Goal: Task Accomplishment & Management: Complete application form

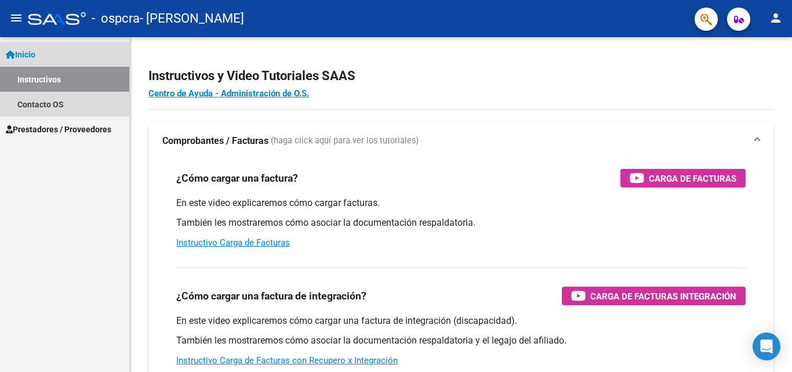
click at [90, 58] on link "Inicio" at bounding box center [64, 54] width 129 height 25
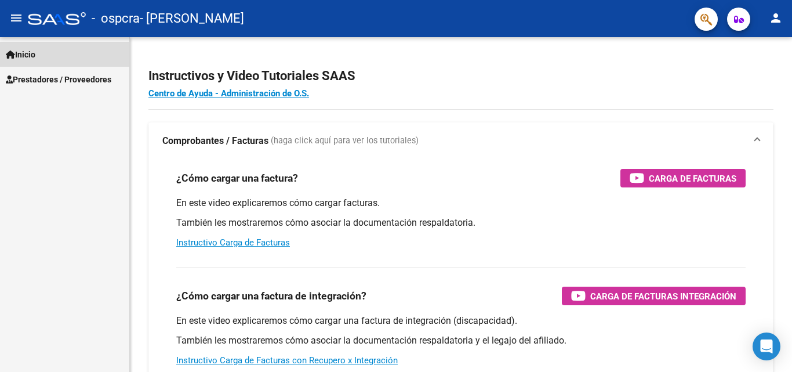
click at [49, 45] on link "Inicio" at bounding box center [64, 54] width 129 height 25
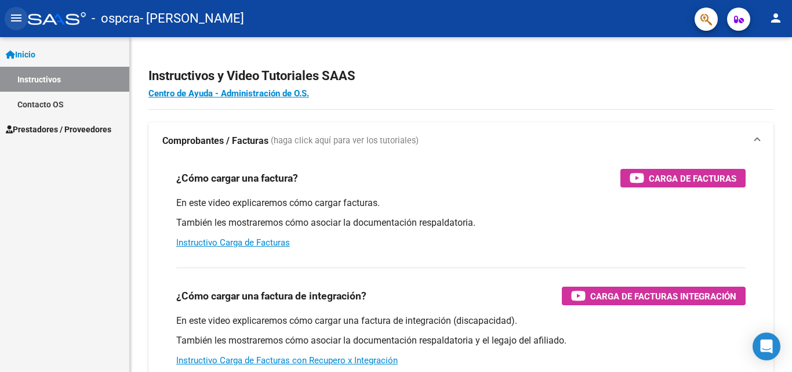
click at [19, 23] on mat-icon "menu" at bounding box center [16, 18] width 14 height 14
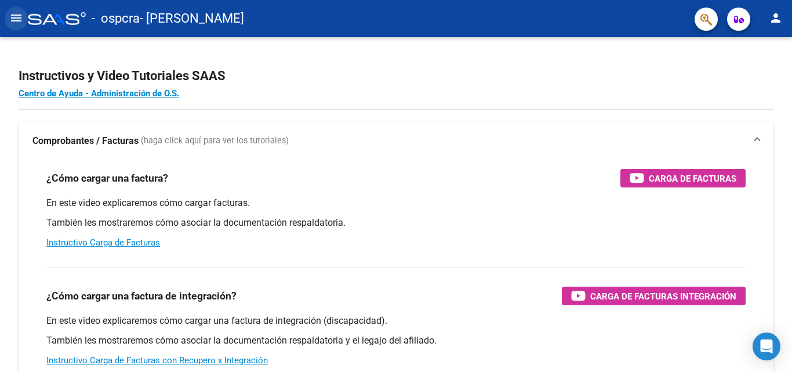
click at [13, 18] on mat-icon "menu" at bounding box center [16, 18] width 14 height 14
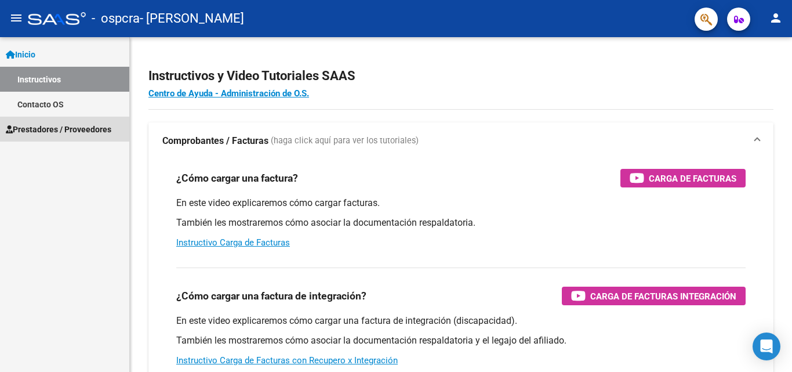
click at [78, 126] on span "Prestadores / Proveedores" at bounding box center [58, 129] width 105 height 13
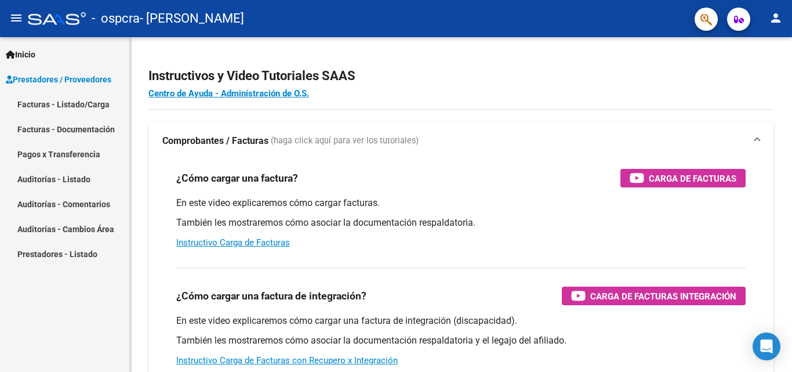
click at [89, 154] on link "Pagos x Transferencia" at bounding box center [64, 153] width 129 height 25
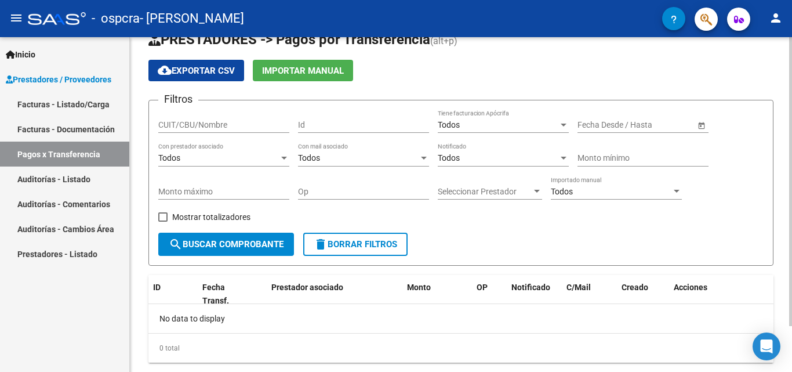
scroll to position [53, 0]
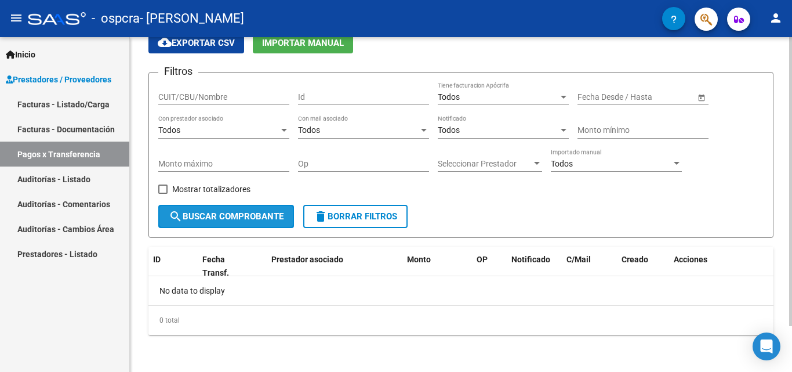
click at [249, 218] on span "search Buscar Comprobante" at bounding box center [226, 216] width 115 height 10
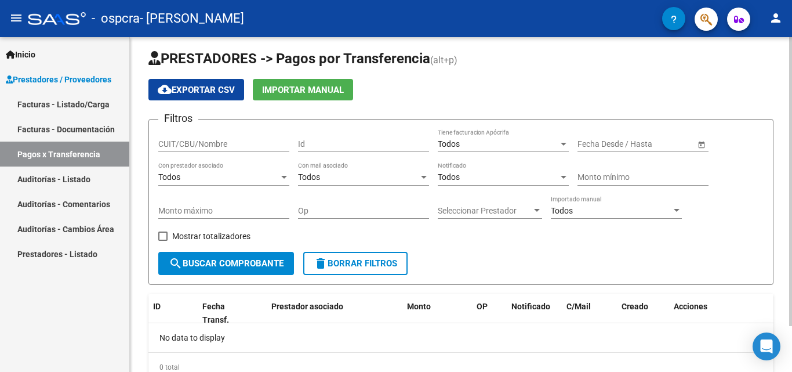
scroll to position [6, 0]
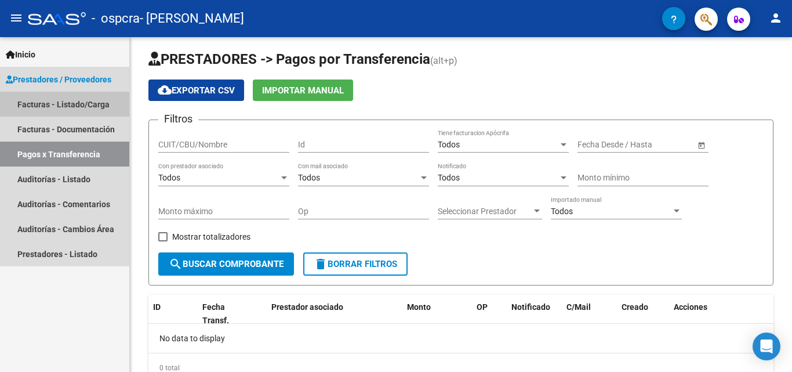
click at [83, 105] on link "Facturas - Listado/Carga" at bounding box center [64, 104] width 129 height 25
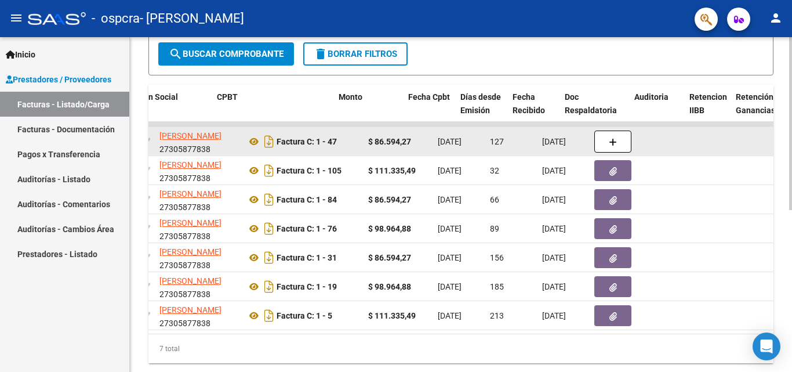
scroll to position [0, 367]
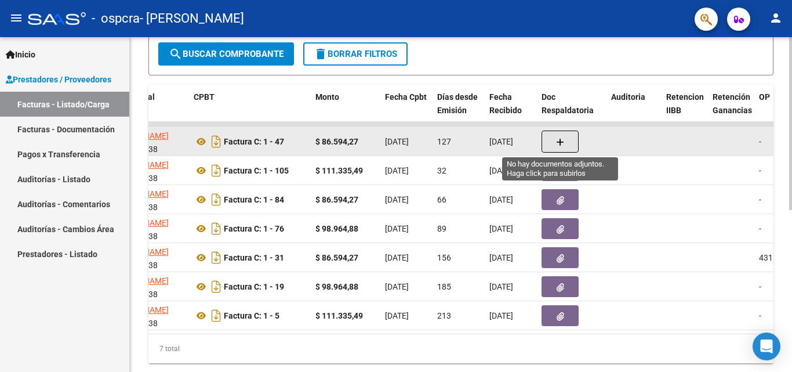
click at [552, 138] on button "button" at bounding box center [559, 141] width 37 height 22
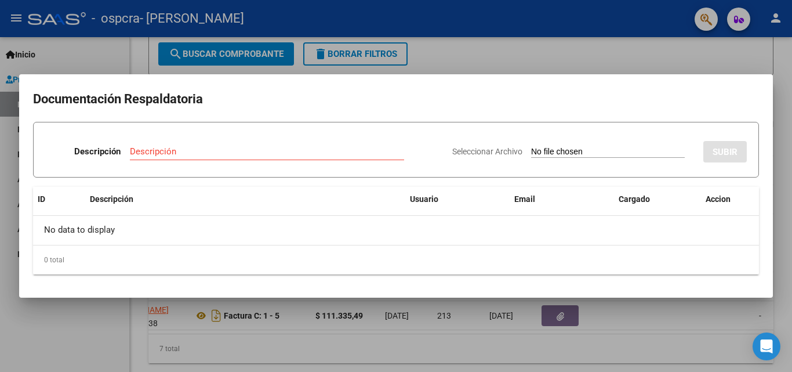
click at [636, 59] on div at bounding box center [396, 186] width 792 height 372
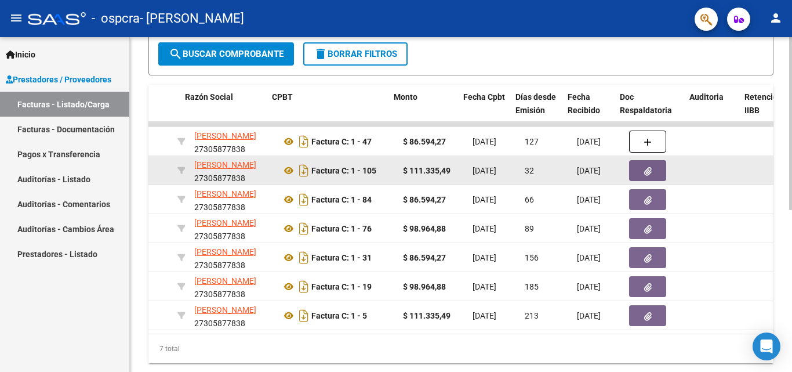
scroll to position [0, 290]
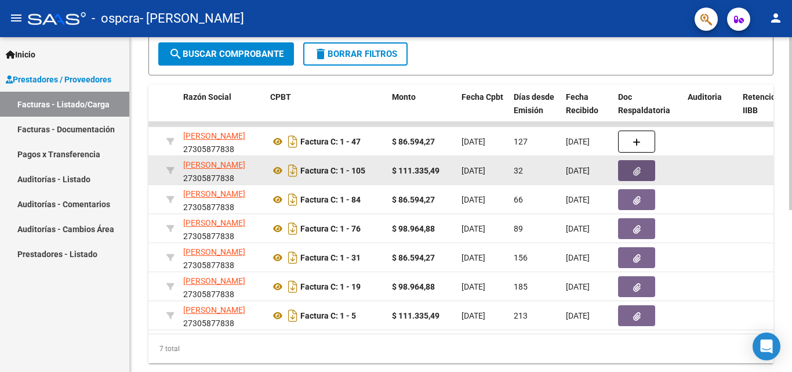
click at [624, 168] on button "button" at bounding box center [636, 170] width 37 height 21
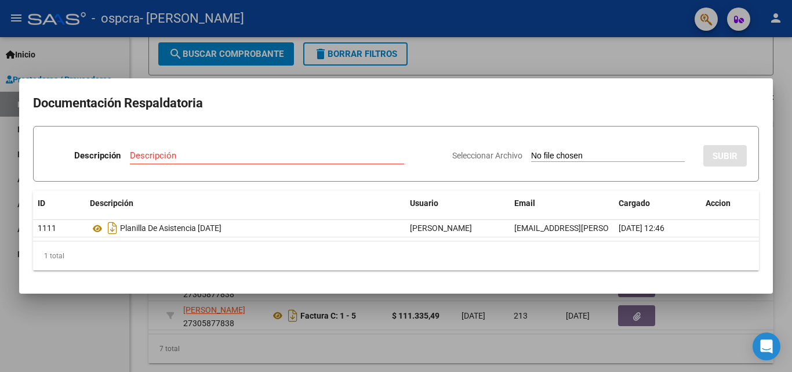
click at [524, 42] on div at bounding box center [396, 186] width 792 height 372
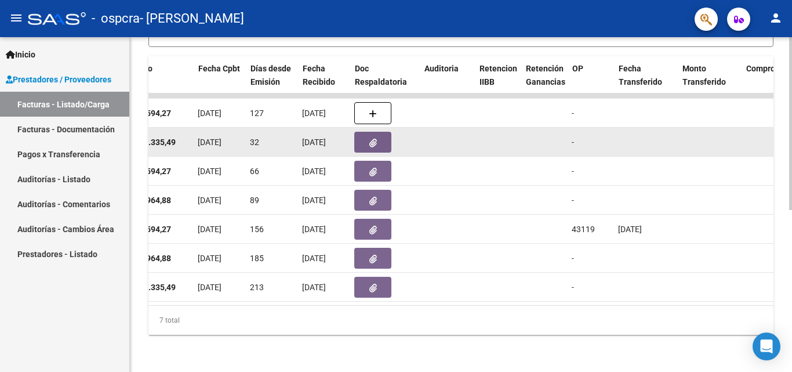
scroll to position [0, 554]
click at [378, 132] on button "button" at bounding box center [373, 142] width 37 height 21
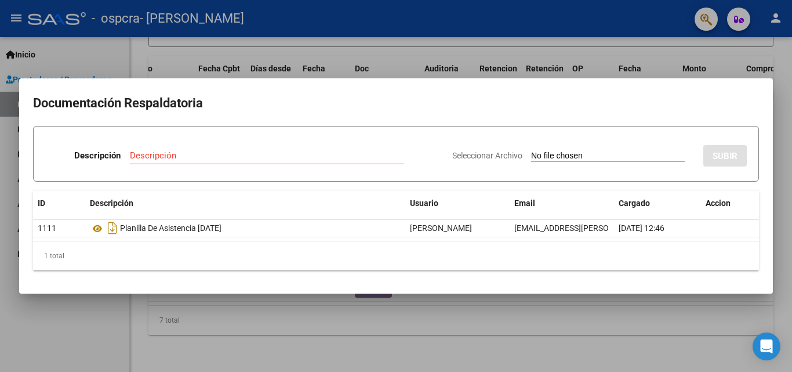
click at [489, 45] on div at bounding box center [396, 186] width 792 height 372
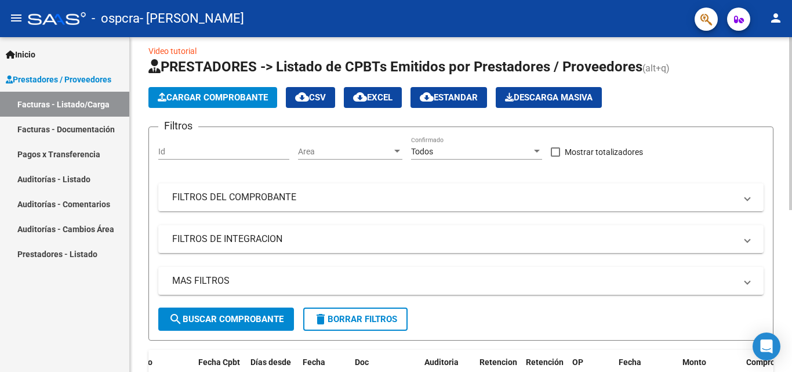
scroll to position [0, 0]
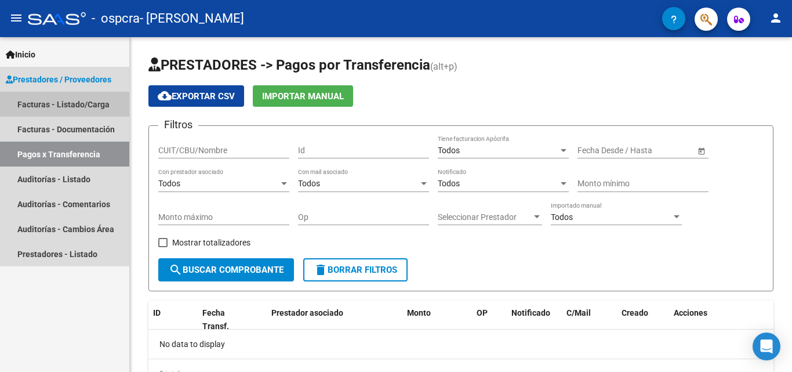
click at [89, 110] on link "Facturas - Listado/Carga" at bounding box center [64, 104] width 129 height 25
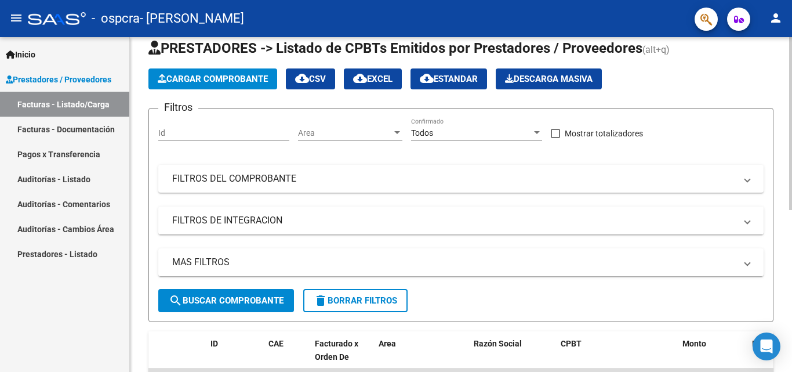
scroll to position [29, 0]
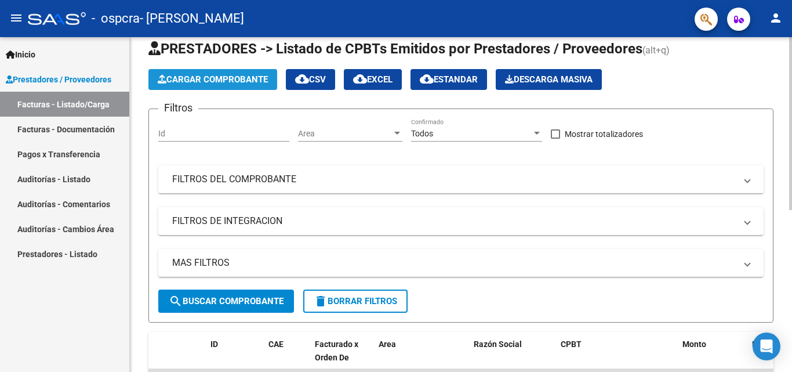
click at [209, 89] on button "Cargar Comprobante" at bounding box center [212, 79] width 129 height 21
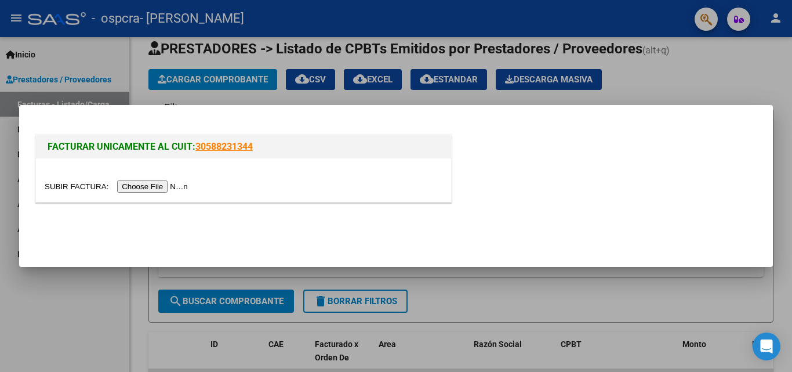
click at [143, 188] on input "file" at bounding box center [118, 186] width 147 height 12
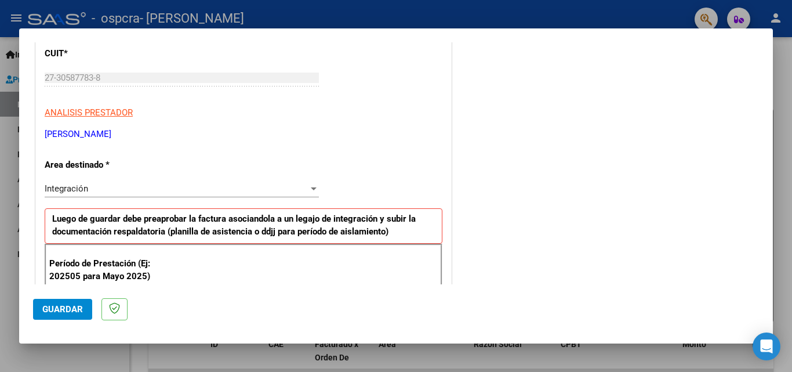
scroll to position [159, 0]
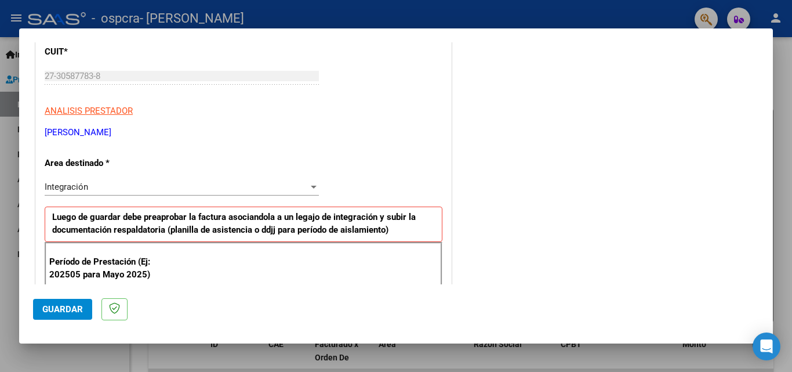
click at [268, 187] on div "Integración" at bounding box center [177, 186] width 264 height 10
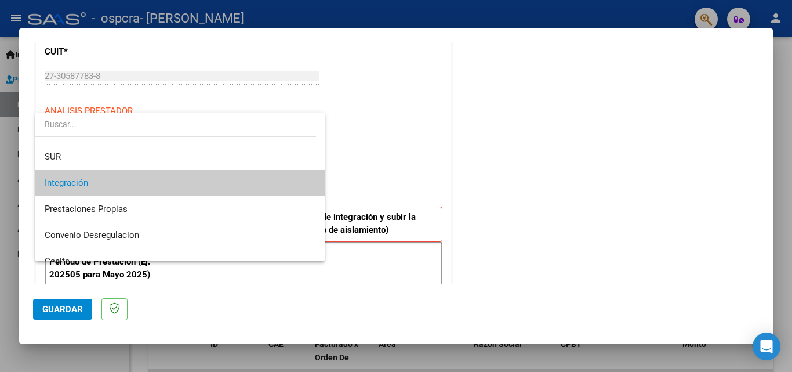
scroll to position [86, 0]
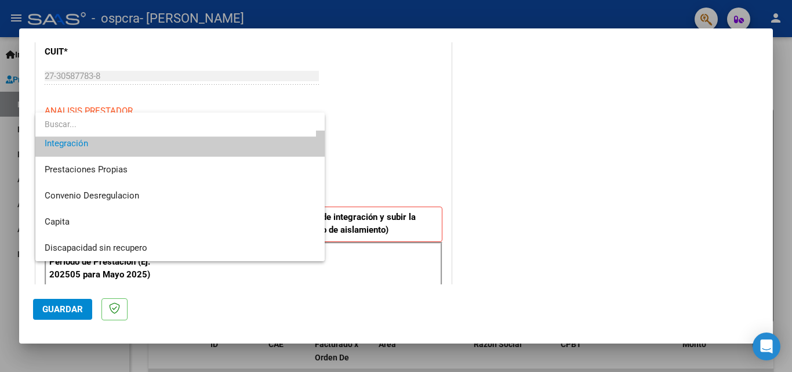
click at [414, 176] on div at bounding box center [396, 186] width 792 height 372
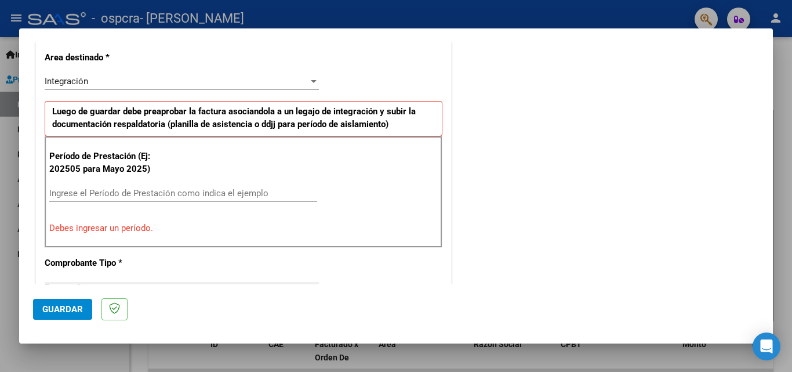
scroll to position [312, 0]
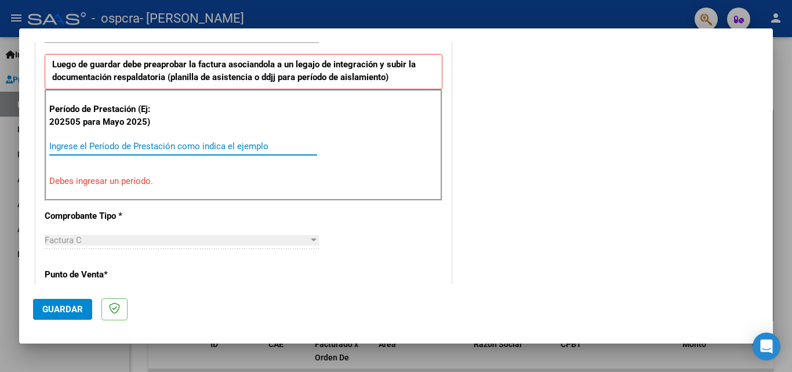
click at [234, 147] on input "Ingrese el Período de Prestación como indica el ejemplo" at bounding box center [183, 146] width 268 height 10
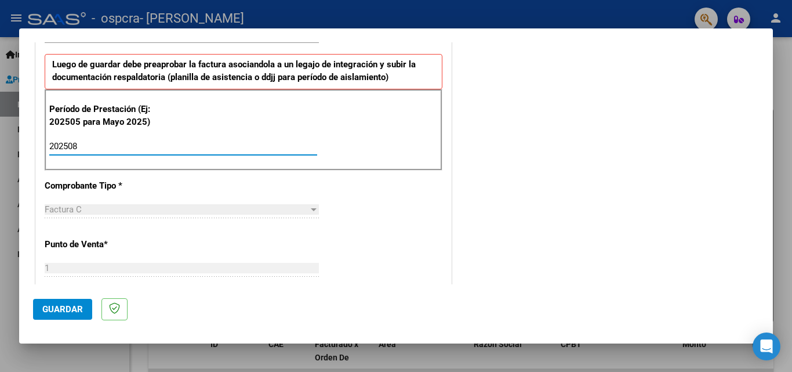
type input "202508"
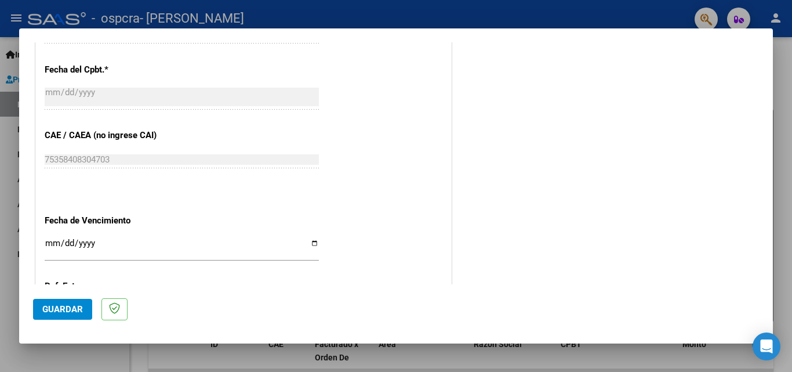
scroll to position [747, 0]
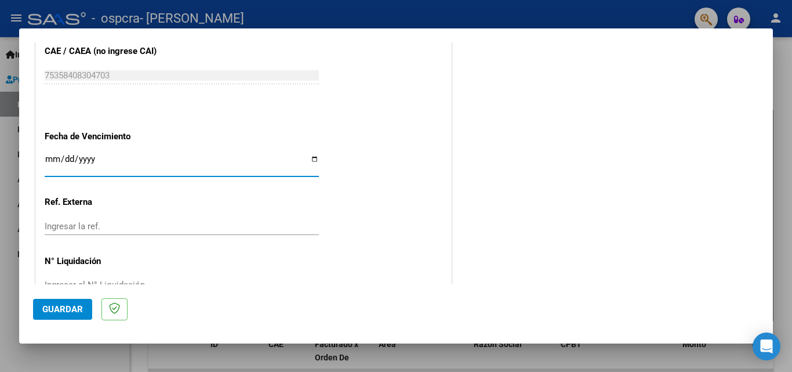
click at [123, 158] on input "Ingresar la fecha" at bounding box center [182, 163] width 274 height 19
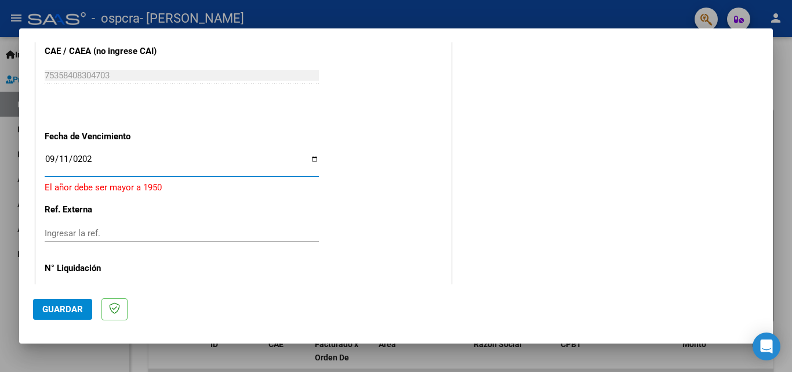
type input "[DATE]"
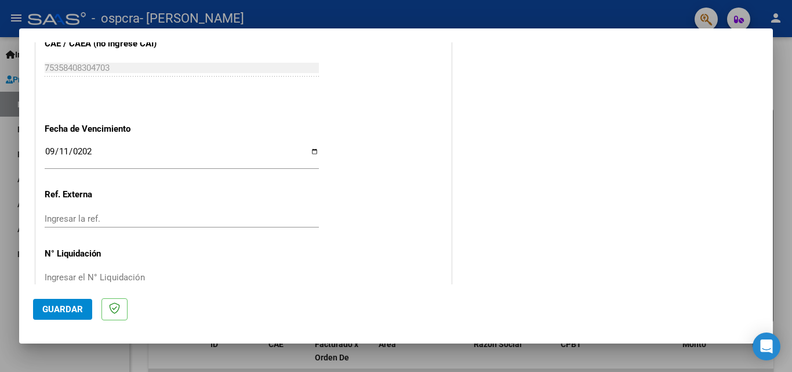
scroll to position [778, 0]
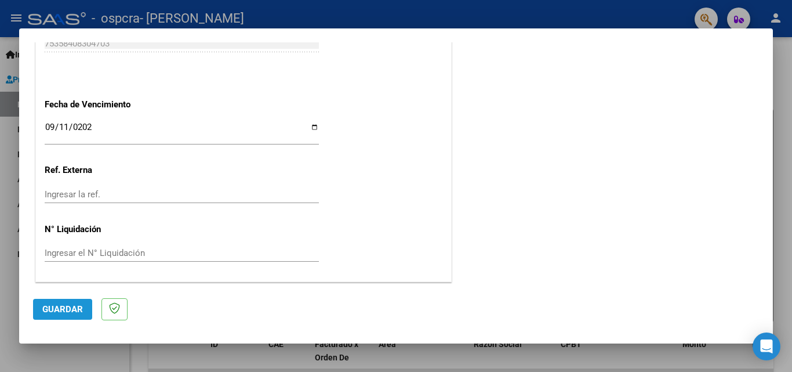
click at [59, 305] on span "Guardar" at bounding box center [62, 309] width 41 height 10
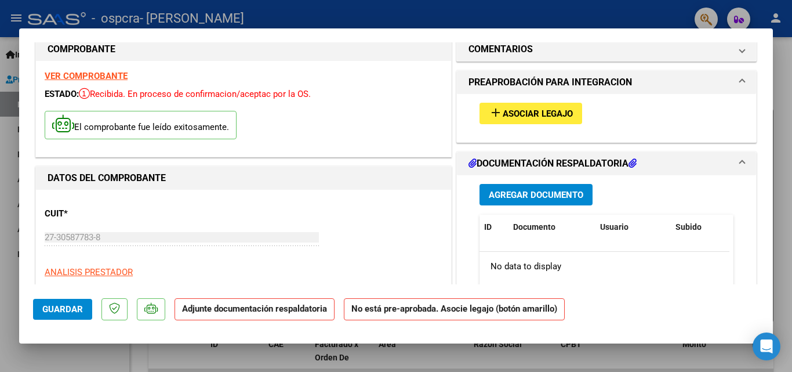
scroll to position [0, 0]
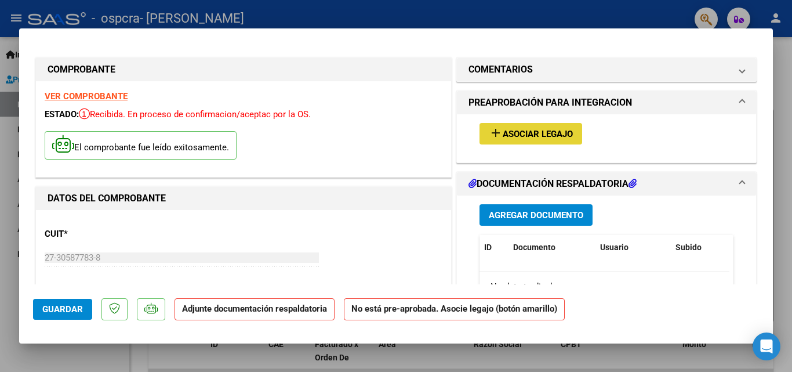
click at [506, 133] on span "Asociar Legajo" at bounding box center [538, 134] width 70 height 10
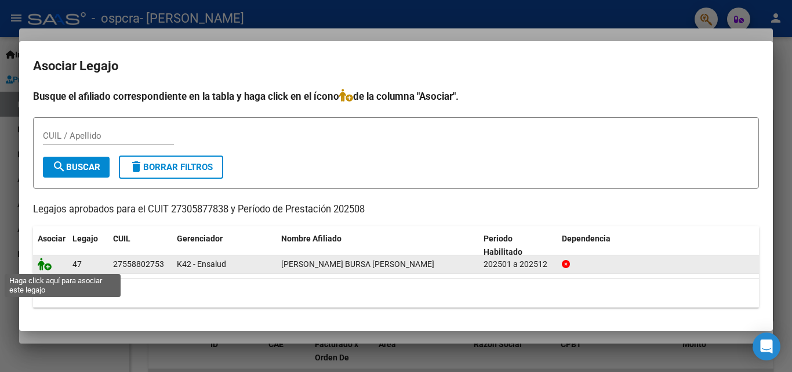
click at [41, 265] on icon at bounding box center [45, 263] width 14 height 13
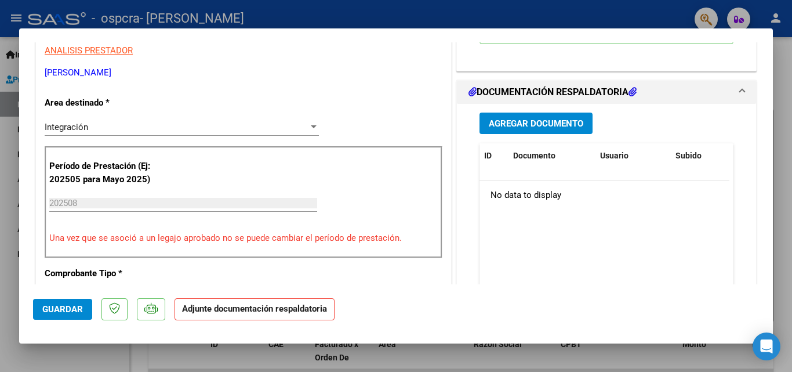
scroll to position [260, 0]
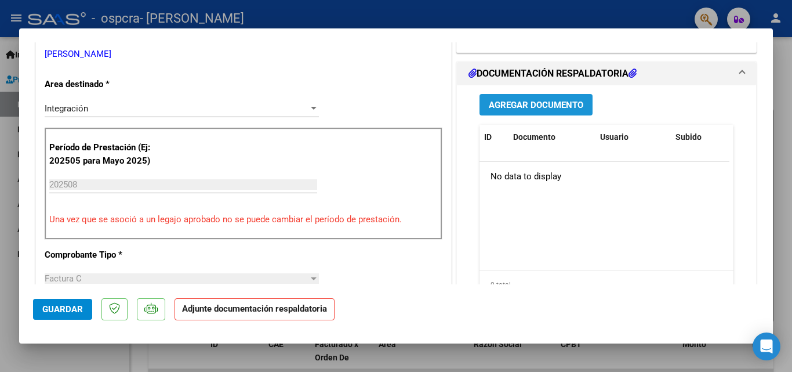
click at [553, 100] on span "Agregar Documento" at bounding box center [536, 105] width 94 height 10
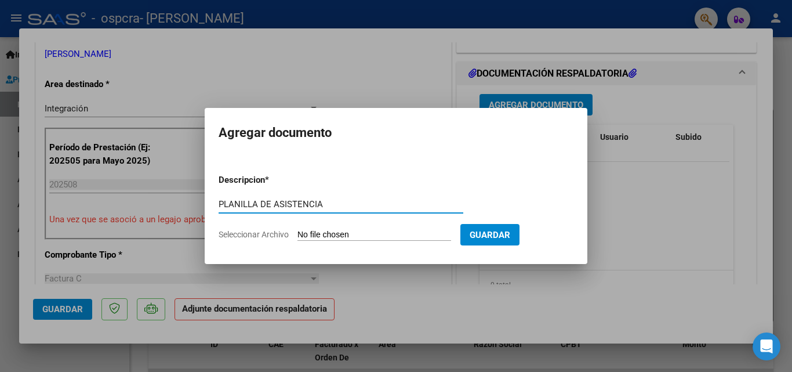
type input "PLANILLA DE ASISTENCIA"
click at [390, 232] on input "Seleccionar Archivo" at bounding box center [374, 235] width 154 height 11
type input "C:\fakepath\Mes08Garnica-[PERSON_NAME](8).pdf"
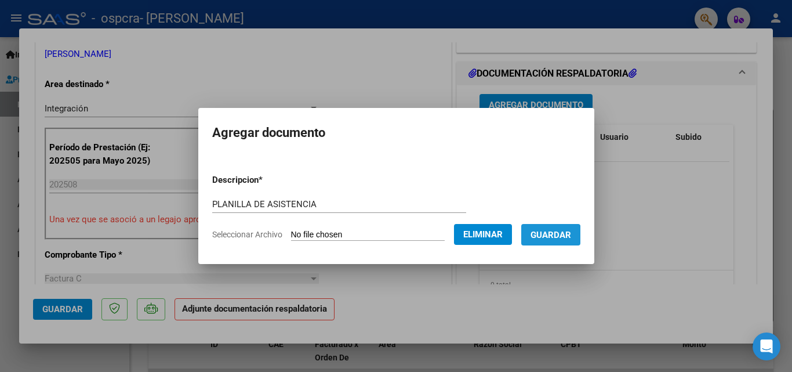
click at [551, 236] on span "Guardar" at bounding box center [550, 235] width 41 height 10
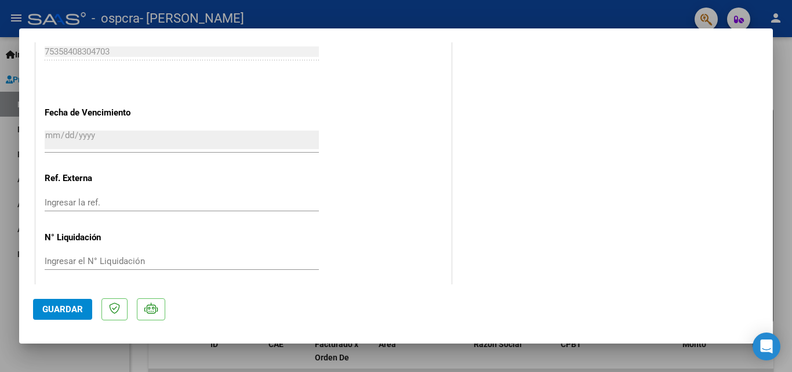
scroll to position [796, 0]
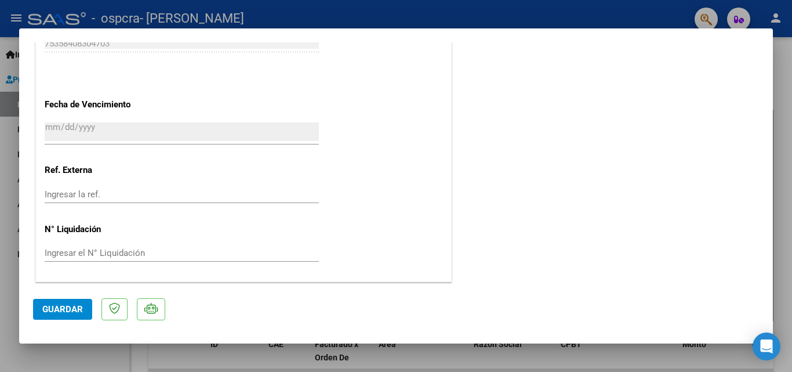
click at [60, 308] on span "Guardar" at bounding box center [62, 309] width 41 height 10
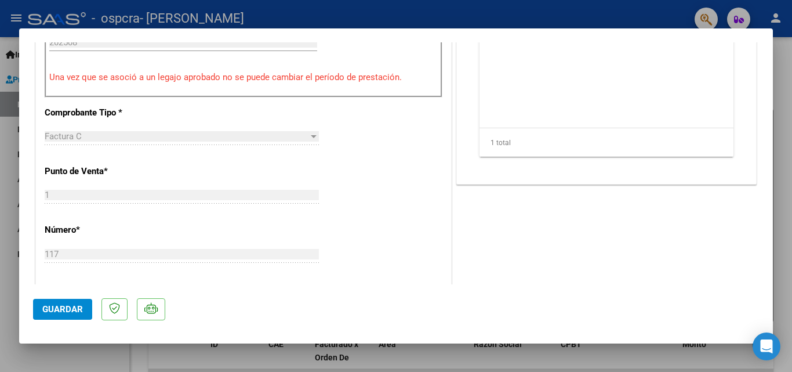
scroll to position [0, 0]
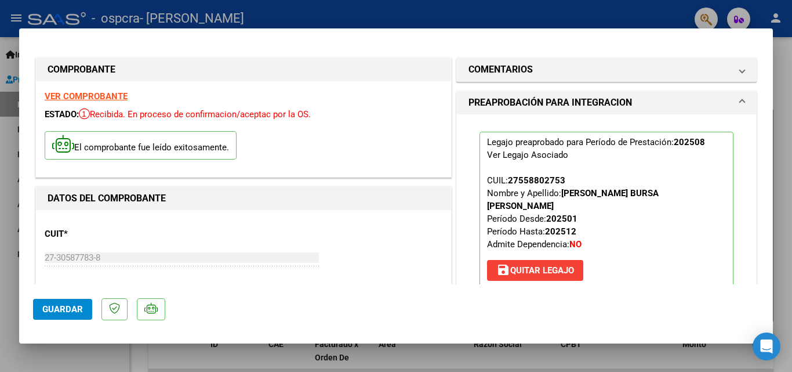
click at [481, 360] on div at bounding box center [396, 186] width 792 height 372
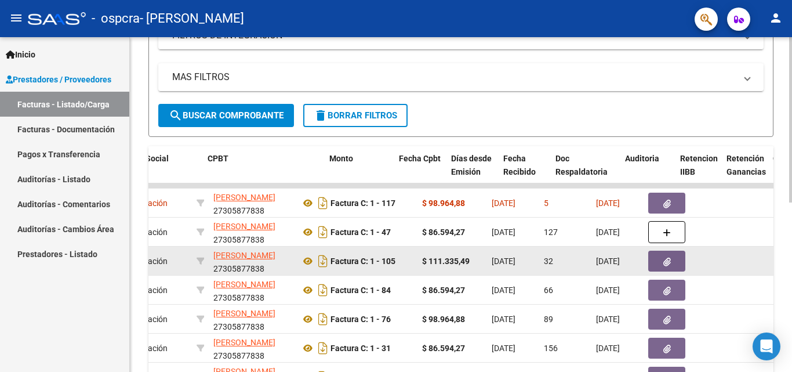
scroll to position [0, 358]
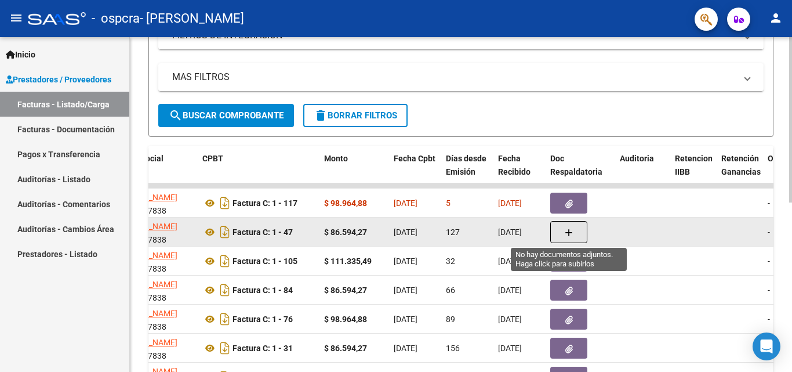
click at [569, 238] on button "button" at bounding box center [568, 232] width 37 height 22
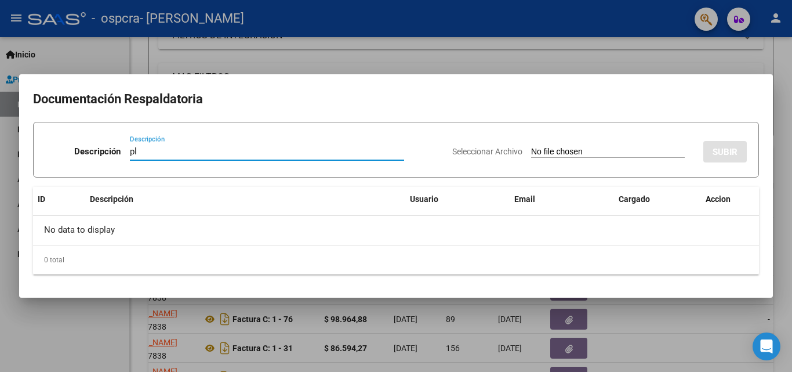
type input "p"
type input "PLANILLA DE ASISTENCIA"
click at [606, 151] on input "Seleccionar Archivo" at bounding box center [608, 152] width 154 height 11
type input "C:\fakepath\Mes04Garnica-[PERSON_NAME](7).pdf"
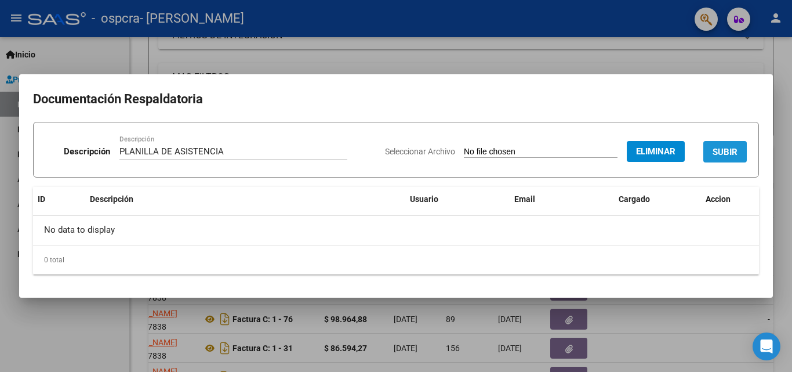
click at [716, 148] on span "SUBIR" at bounding box center [724, 152] width 25 height 10
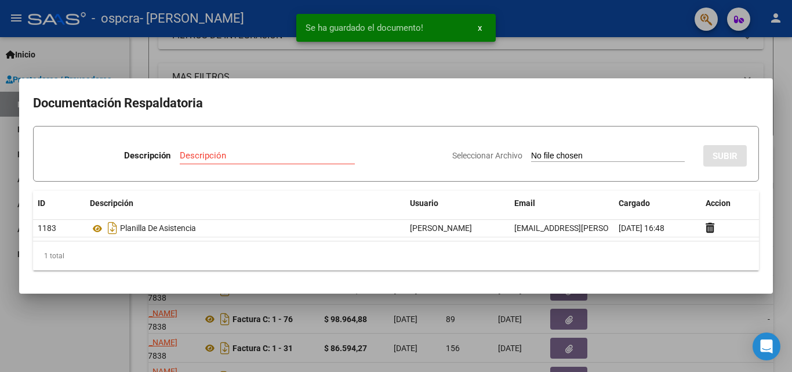
click at [490, 46] on div "Se ha guardado el documento! x" at bounding box center [395, 28] width 227 height 56
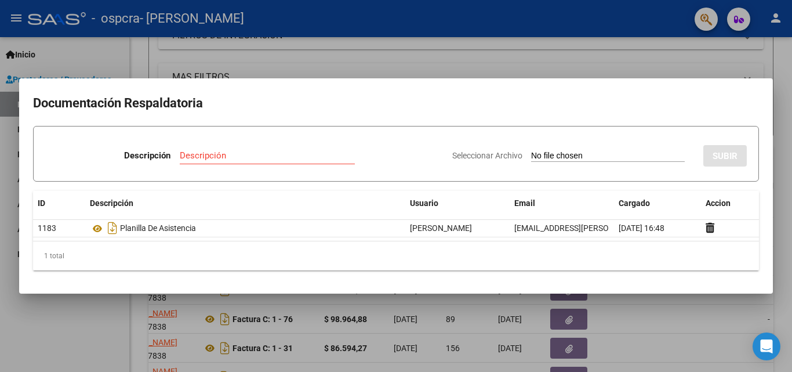
click at [485, 30] on div at bounding box center [396, 186] width 792 height 372
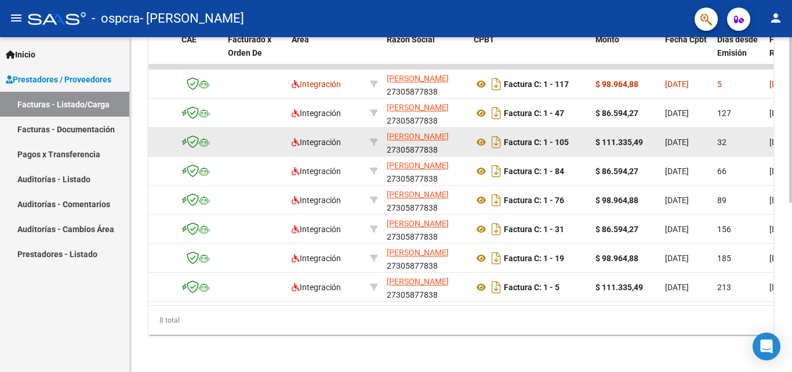
scroll to position [0, 0]
